Goal: Use online tool/utility: Utilize a website feature to perform a specific function

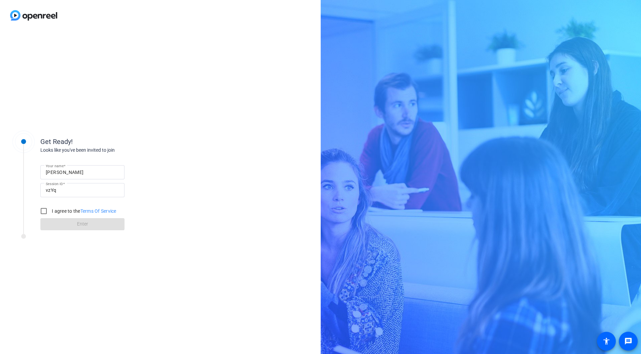
click at [57, 210] on label "I agree to the Terms Of Service" at bounding box center [84, 210] width 66 height 7
click at [51, 210] on input "I agree to the Terms Of Service" at bounding box center [43, 210] width 13 height 13
checkbox input "true"
click at [70, 220] on span at bounding box center [82, 224] width 84 height 16
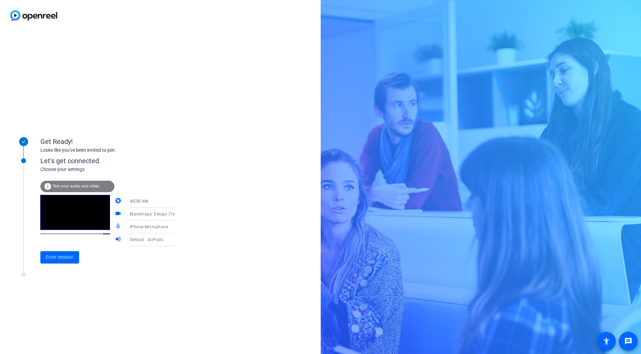
click at [178, 229] on icon at bounding box center [182, 227] width 8 height 8
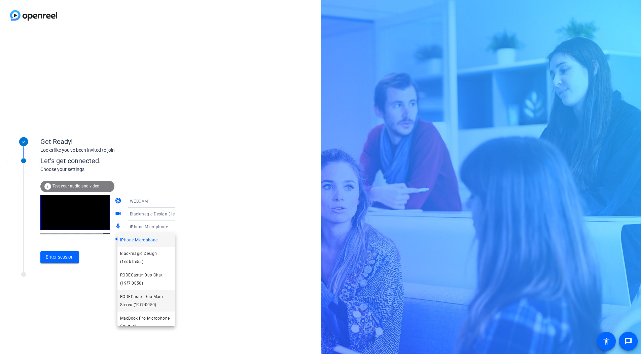
click at [143, 296] on span "RODECaster Duo Main Stereo (19f7:0050)" at bounding box center [146, 300] width 52 height 16
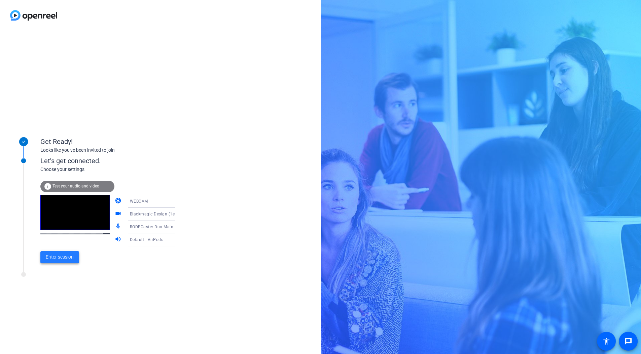
click at [64, 259] on span "Enter session" at bounding box center [60, 256] width 28 height 7
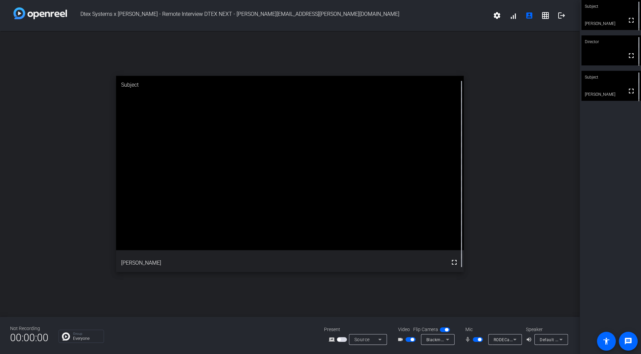
click at [486, 212] on div "open_in_new Subject fullscreen [PERSON_NAME]" at bounding box center [290, 174] width 580 height 286
click at [552, 218] on div "open_in_new Director fullscreen" at bounding box center [290, 174] width 580 height 286
click at [519, 207] on div "open_in_new Subject fullscreen [PERSON_NAME]" at bounding box center [290, 174] width 580 height 286
click at [489, 211] on div "open_in_new Director fullscreen" at bounding box center [290, 174] width 580 height 286
click at [499, 17] on mat-icon "settings" at bounding box center [497, 15] width 8 height 8
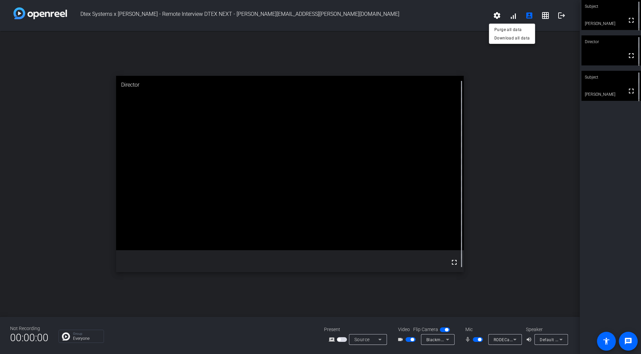
click at [472, 20] on div at bounding box center [320, 177] width 641 height 354
click at [436, 339] on span "Blackmagic Design (1edb:be55)" at bounding box center [458, 338] width 63 height 5
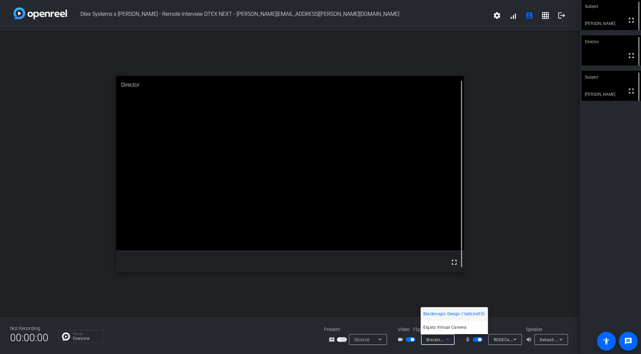
click at [436, 339] on div at bounding box center [320, 177] width 641 height 354
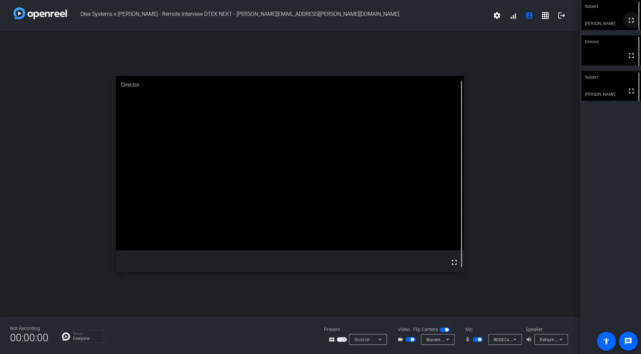
click at [631, 23] on mat-icon "fullscreen" at bounding box center [632, 20] width 8 height 8
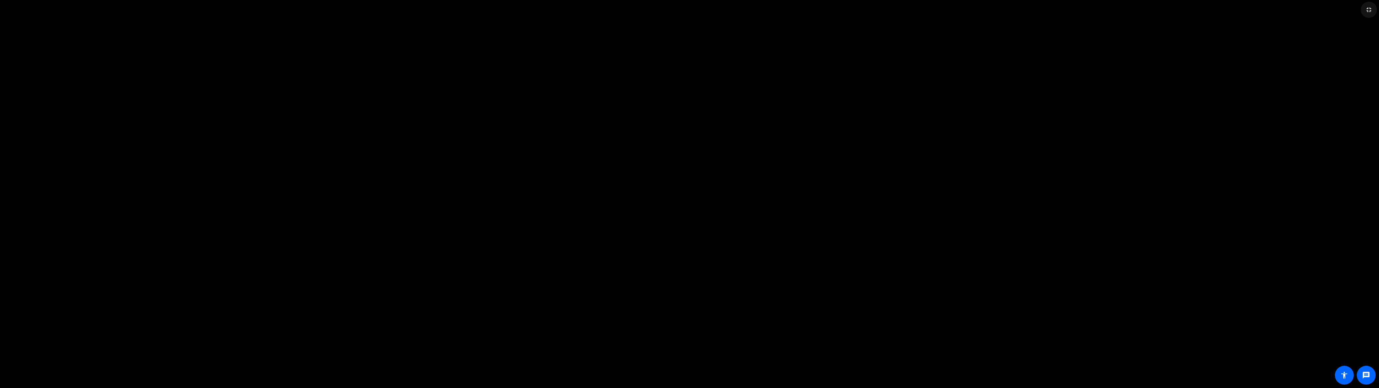
click at [641, 10] on mat-icon "fullscreen_exit" at bounding box center [1369, 10] width 8 height 8
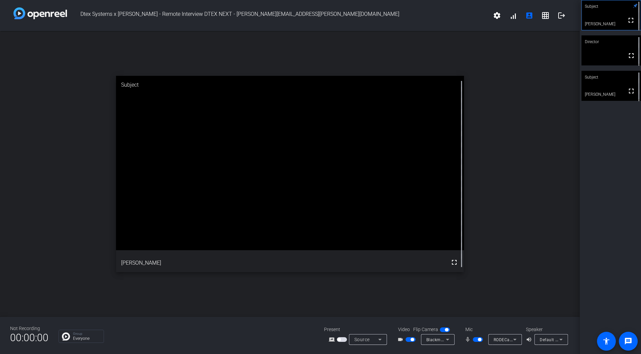
click at [536, 165] on div "open_in_new Subject fullscreen [PERSON_NAME]" at bounding box center [290, 174] width 580 height 286
click at [564, 19] on mat-icon "logout" at bounding box center [562, 15] width 8 height 8
